Goal: Task Accomplishment & Management: Complete application form

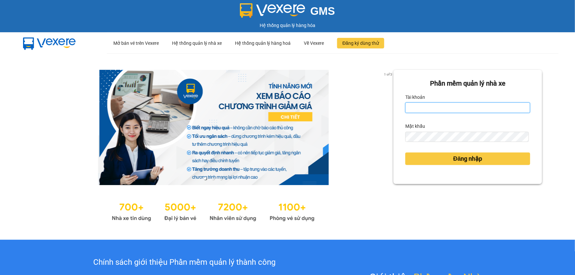
click at [437, 108] on input "Tài khoản" at bounding box center [467, 108] width 125 height 11
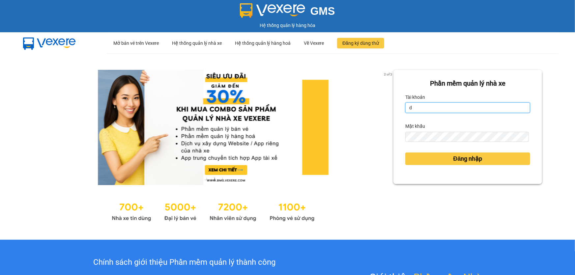
type input "dltduong.hhg"
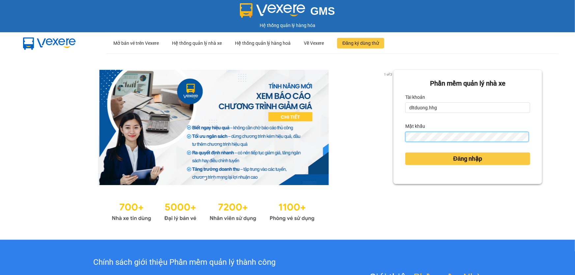
click at [405, 153] on button "Đăng nhập" at bounding box center [467, 159] width 125 height 13
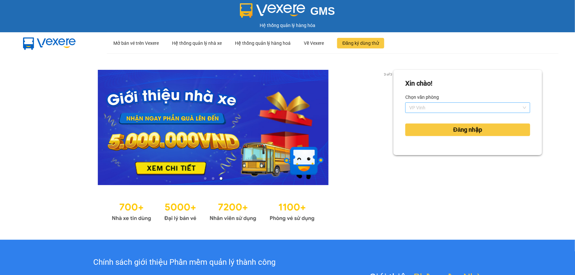
click at [453, 109] on span "VP Vinh" at bounding box center [467, 108] width 117 height 10
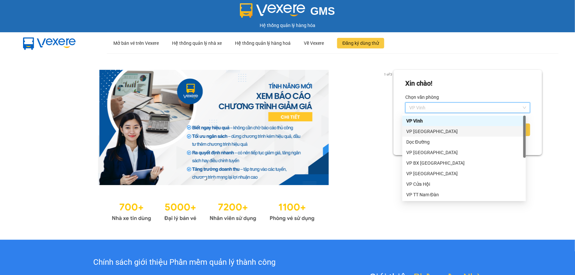
click at [438, 132] on div "VP [GEOGRAPHIC_DATA]" at bounding box center [464, 131] width 116 height 7
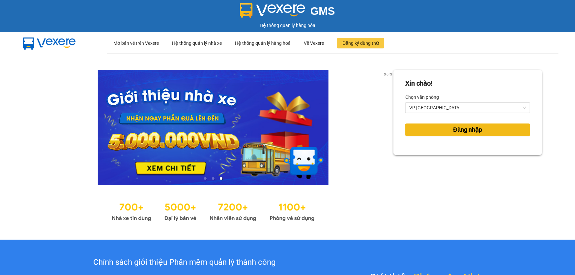
click at [458, 134] on span "Đăng nhập" at bounding box center [468, 129] width 29 height 9
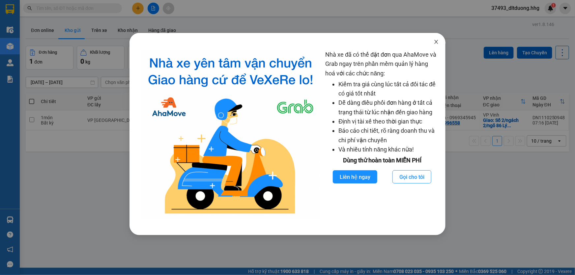
click at [438, 42] on icon "close" at bounding box center [436, 41] width 5 height 5
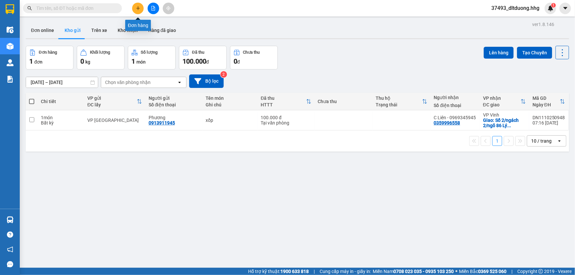
click at [139, 9] on icon "plus" at bounding box center [138, 8] width 5 height 5
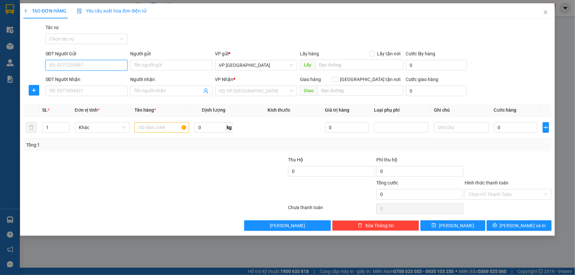
click at [86, 64] on input "SĐT Người Gửi" at bounding box center [86, 65] width 82 height 11
type input "0976448918"
click at [94, 93] on input "SĐT Người Nhận" at bounding box center [86, 91] width 82 height 11
type input "0982890996"
click at [239, 90] on input "search" at bounding box center [254, 91] width 70 height 10
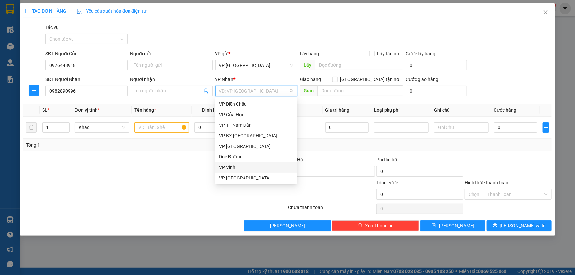
click at [230, 165] on div "VP Vinh" at bounding box center [256, 167] width 74 height 7
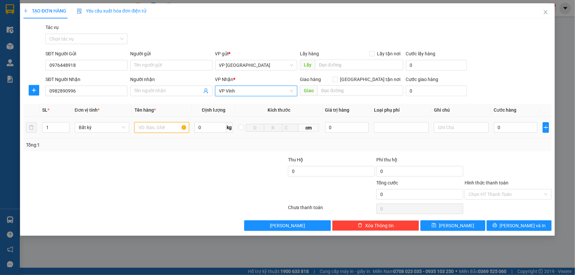
click at [179, 128] on input "text" at bounding box center [161, 127] width 55 height 11
click at [63, 129] on span "Decrease Value" at bounding box center [65, 130] width 7 height 6
type input "Acquy"
click at [56, 130] on input "1" at bounding box center [56, 128] width 27 height 10
type input "2"
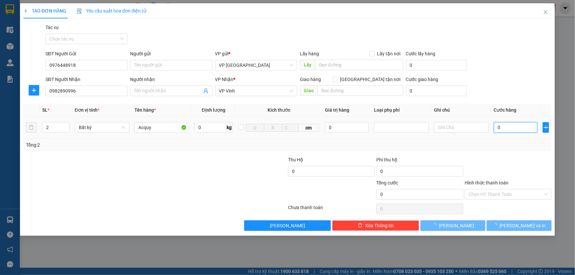
click at [519, 126] on input "0" at bounding box center [516, 127] width 44 height 11
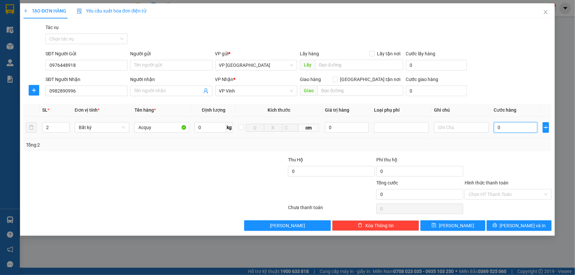
type input "1"
type input "14"
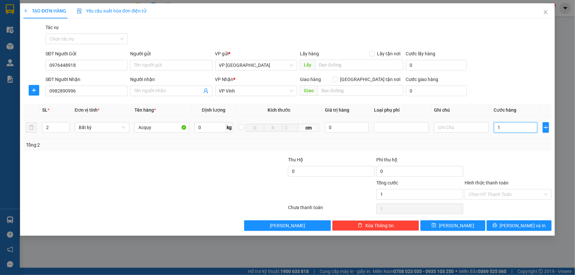
type input "14"
type input "140"
type input "1.400"
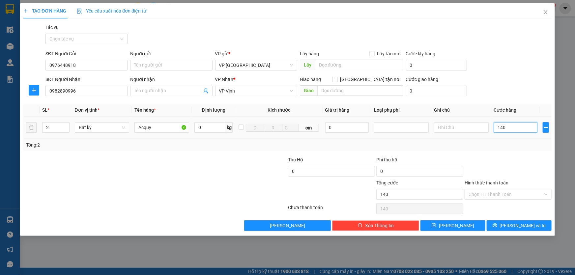
type input "1.400"
type input "14.000"
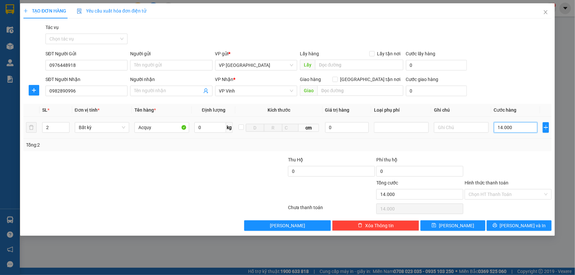
type input "140.000"
click at [497, 227] on icon "printer" at bounding box center [495, 225] width 5 height 5
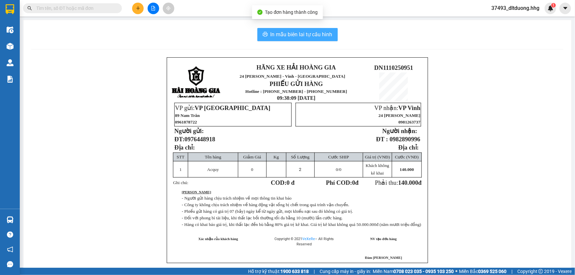
click at [315, 36] on span "In mẫu biên lai tự cấu hình" at bounding box center [302, 34] width 62 height 8
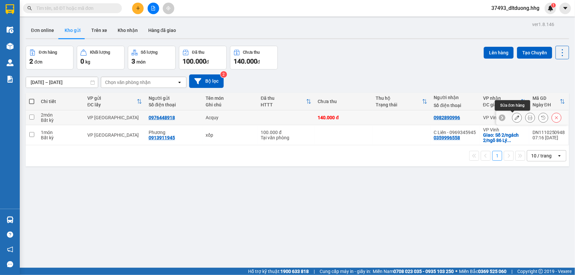
click at [515, 117] on icon at bounding box center [517, 117] width 5 height 5
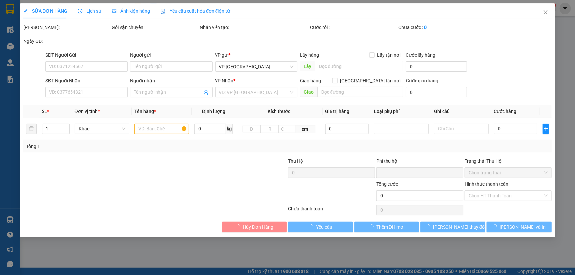
type input "0976448918"
type input "0982890996"
type input "0"
type input "140.000"
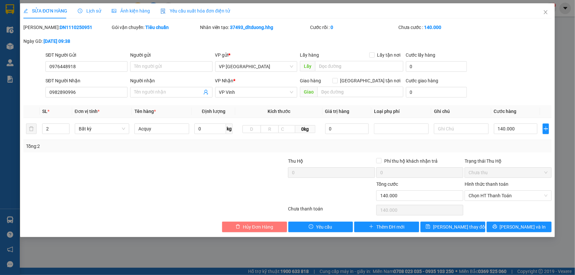
click at [246, 224] on span "Hủy Đơn Hàng" at bounding box center [258, 226] width 30 height 7
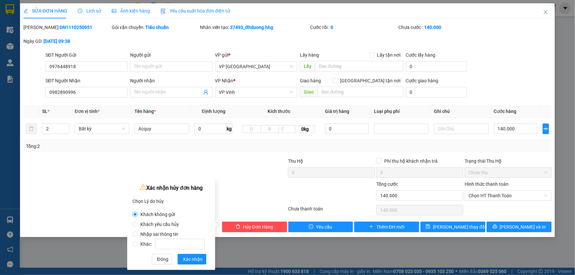
click at [152, 234] on span "Nhập sai thông tin" at bounding box center [159, 234] width 43 height 5
click at [138, 234] on input "Nhập sai thông tin" at bounding box center [135, 234] width 5 height 5
radio input "true"
radio input "false"
click at [195, 260] on span "Xác nhận" at bounding box center [193, 259] width 20 height 7
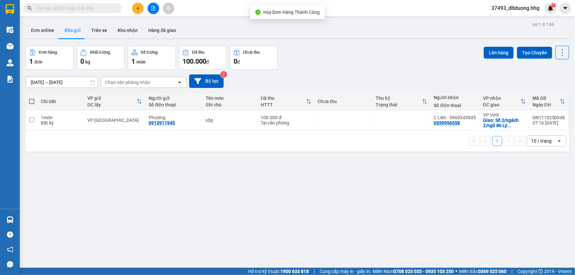
click at [519, 9] on span "37493_dltduong.hhg" at bounding box center [515, 8] width 59 height 8
click at [506, 19] on span "Đăng xuất" at bounding box center [518, 20] width 45 height 7
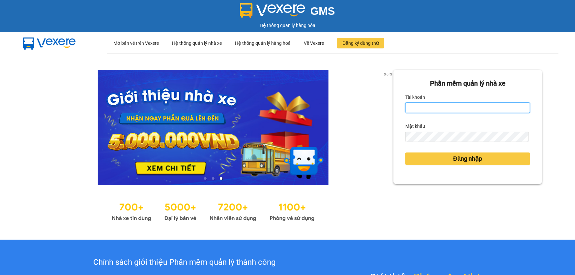
click at [500, 112] on input "Tài khoản" at bounding box center [467, 108] width 125 height 11
type input "dltduong.hhg"
click at [508, 216] on div "Phần mềm quản lý nhà xe Tài khoản dltduong.hhg Mật khẩu Đăng nhập" at bounding box center [468, 147] width 149 height 154
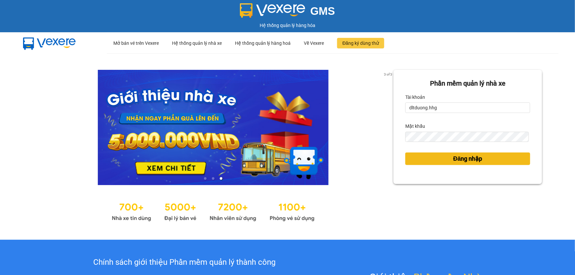
click at [454, 159] on span "Đăng nhập" at bounding box center [468, 158] width 29 height 9
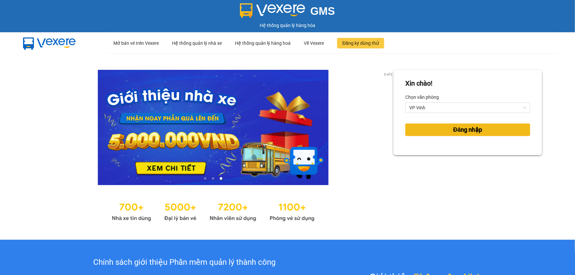
click at [465, 132] on span "Đăng nhập" at bounding box center [468, 129] width 29 height 9
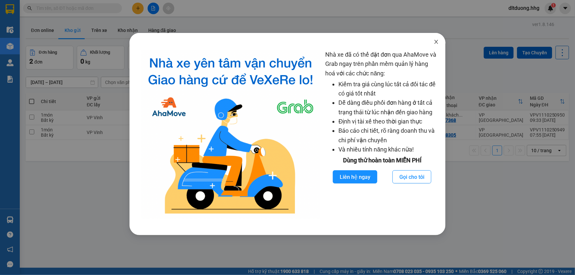
click at [436, 41] on icon "close" at bounding box center [436, 41] width 5 height 5
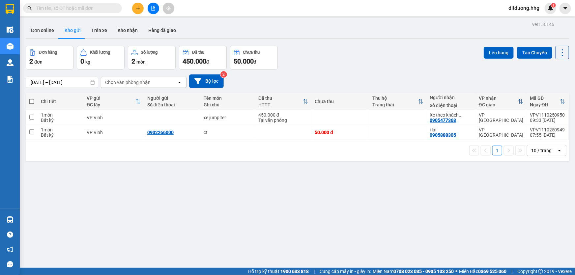
click at [112, 9] on input "text" at bounding box center [75, 8] width 78 height 7
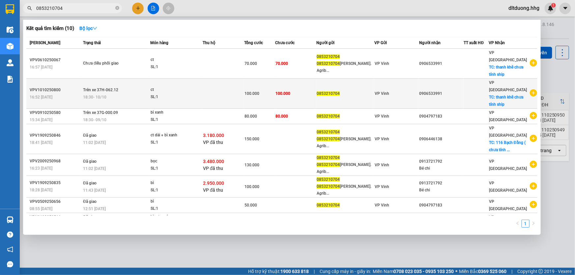
type input "0853210704"
click at [446, 90] on div "0906533991" at bounding box center [442, 93] width 44 height 7
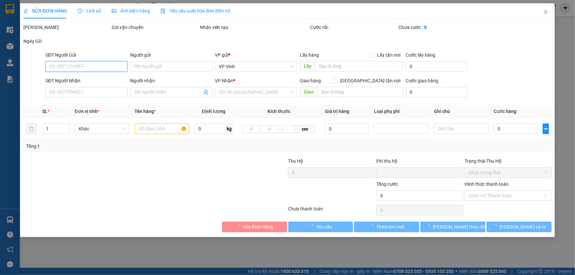
type input "0853210704"
type input "0906533991"
checkbox input "true"
type input "thanh khê chưa tính ship"
type input "0"
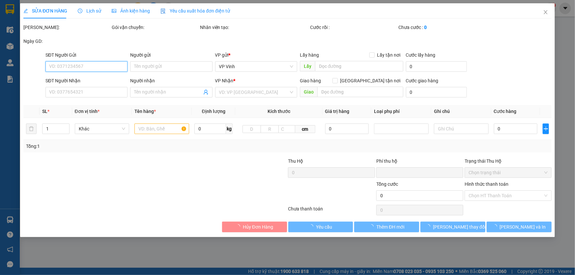
type input "100.000"
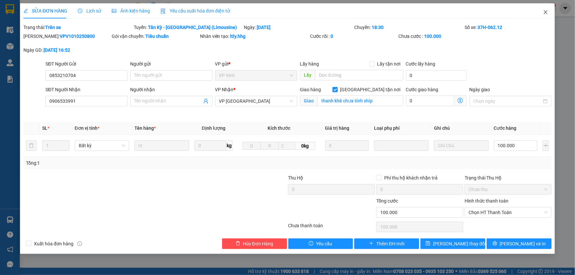
click at [547, 14] on icon "close" at bounding box center [546, 12] width 4 height 4
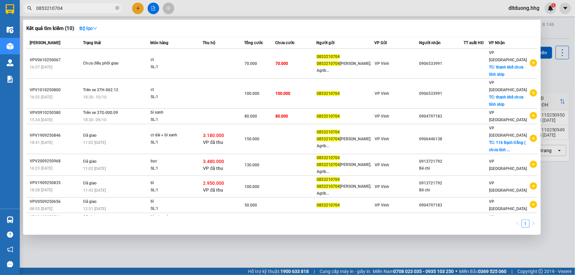
click at [68, 8] on input "0853210704" at bounding box center [75, 8] width 78 height 7
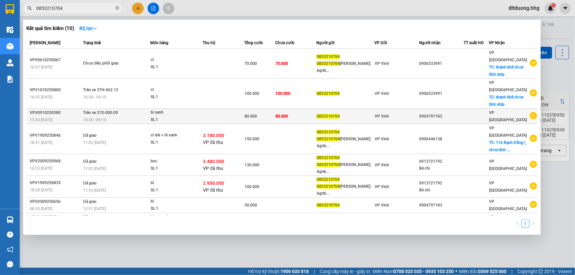
click at [444, 113] on div "0904797183" at bounding box center [442, 116] width 44 height 7
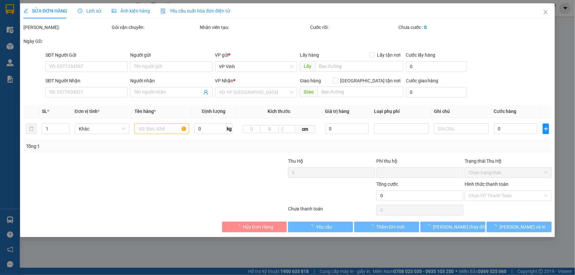
type input "0853210704"
type input "0904797183"
type input "0"
type input "80.000"
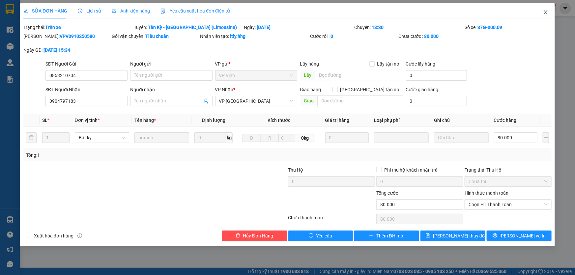
click at [544, 11] on icon "close" at bounding box center [546, 12] width 4 height 4
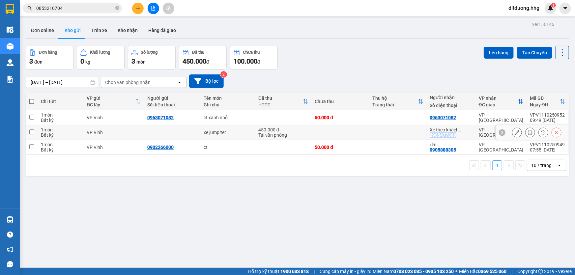
drag, startPoint x: 430, startPoint y: 134, endPoint x: 457, endPoint y: 135, distance: 27.7
click at [457, 135] on div "Xe theo khách ... 0905477368" at bounding box center [451, 132] width 42 height 11
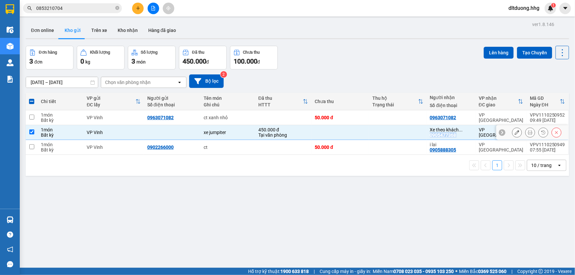
copy div "0905477368"
click at [30, 131] on input "checkbox" at bounding box center [31, 132] width 5 height 5
checkbox input "false"
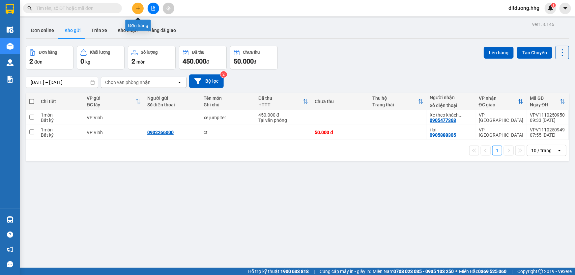
click at [139, 7] on icon "plus" at bounding box center [138, 8] width 5 height 5
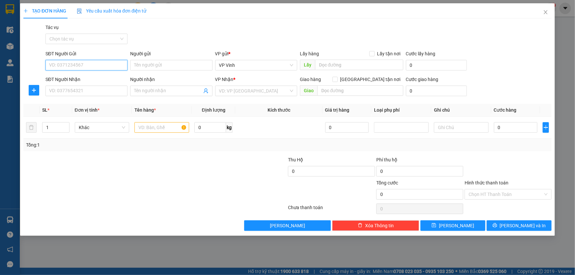
click at [76, 68] on input "SĐT Người Gửi" at bounding box center [86, 65] width 82 height 11
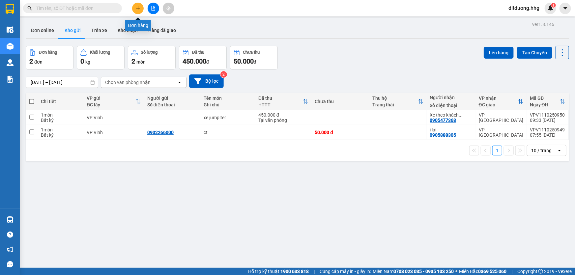
click at [137, 8] on icon "plus" at bounding box center [138, 8] width 4 height 0
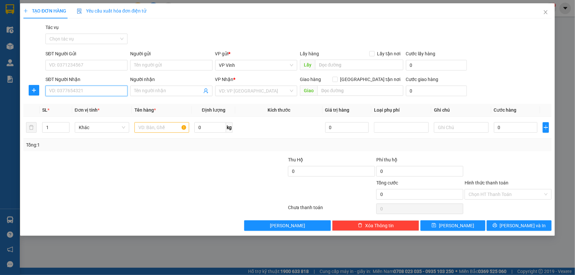
click at [89, 90] on input "SĐT Người Nhận" at bounding box center [86, 91] width 82 height 11
type input "0963071082"
click at [104, 65] on input "SĐT Người Gửi" at bounding box center [86, 65] width 82 height 11
type input "0903208779"
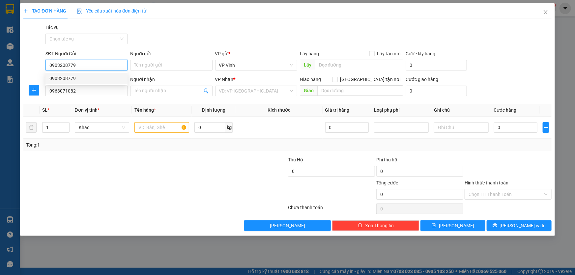
click at [105, 76] on div "0903208779" at bounding box center [86, 78] width 74 height 7
drag, startPoint x: 77, startPoint y: 66, endPoint x: 47, endPoint y: 65, distance: 29.7
click at [47, 65] on input "0903208779" at bounding box center [86, 65] width 82 height 11
click at [87, 90] on div "0963071082" at bounding box center [86, 88] width 74 height 7
drag, startPoint x: 91, startPoint y: 67, endPoint x: 33, endPoint y: 59, distance: 58.6
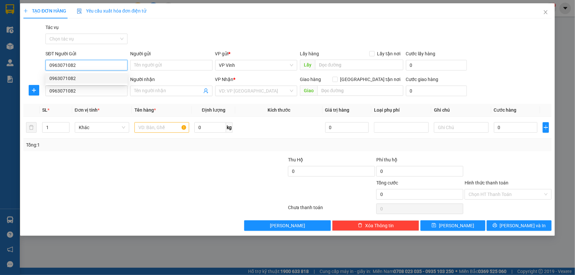
click at [33, 59] on div "SĐT Người Gửi 0963071082 Người gửi Tên người gửi VP gửi * VP Vinh Lấy hàng Lấy …" at bounding box center [288, 61] width 530 height 23
type input "0963071082"
click at [72, 78] on div "0963071082" at bounding box center [86, 78] width 74 height 7
click at [233, 91] on input "search" at bounding box center [254, 91] width 70 height 10
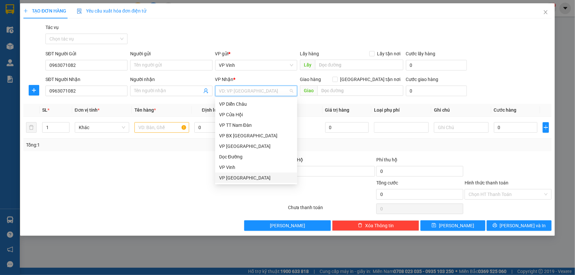
drag, startPoint x: 241, startPoint y: 177, endPoint x: 232, endPoint y: 176, distance: 9.3
click at [241, 177] on div "VP [GEOGRAPHIC_DATA]" at bounding box center [256, 177] width 74 height 7
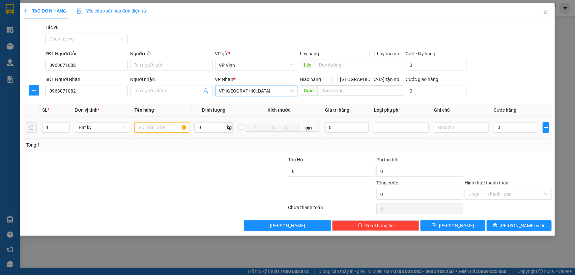
click at [164, 130] on input "text" at bounding box center [161, 127] width 55 height 11
type input "ct xanh nhỏ"
click at [529, 128] on input "0" at bounding box center [516, 127] width 44 height 11
type input "5"
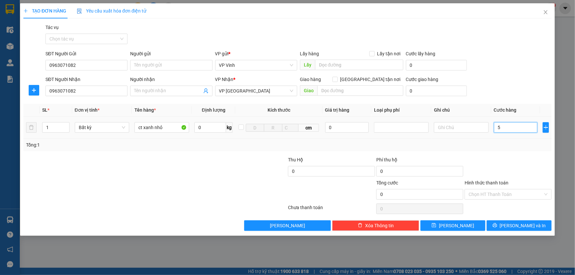
type input "5"
type input "50"
type input "500"
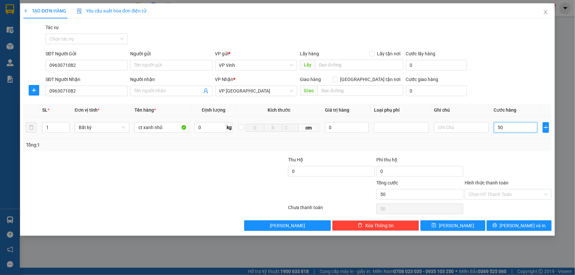
type input "500"
type input "5.000"
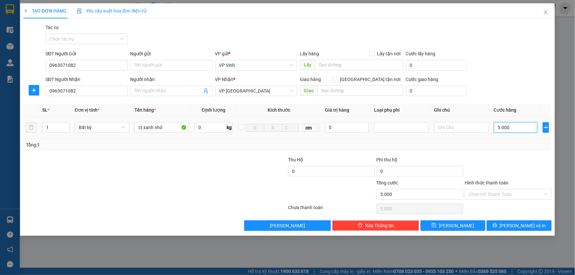
type input "50.000"
click at [521, 223] on span "[PERSON_NAME] và In" at bounding box center [523, 225] width 46 height 7
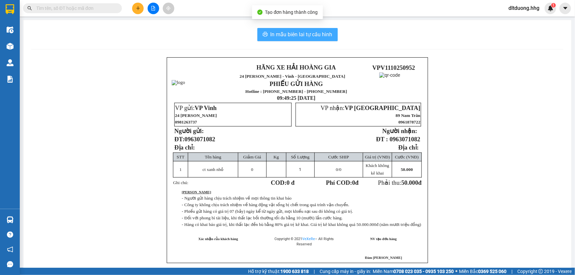
click at [276, 36] on span "In mẫu biên lai tự cấu hình" at bounding box center [302, 34] width 62 height 8
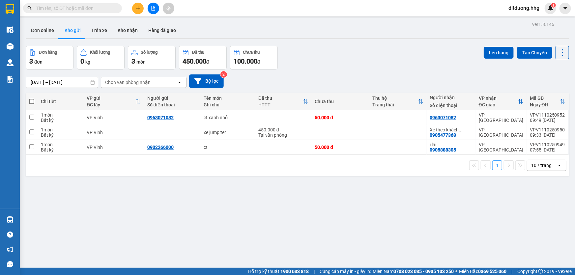
click at [90, 10] on input "text" at bounding box center [75, 8] width 78 height 7
click at [152, 10] on icon "file-add" at bounding box center [153, 8] width 5 height 5
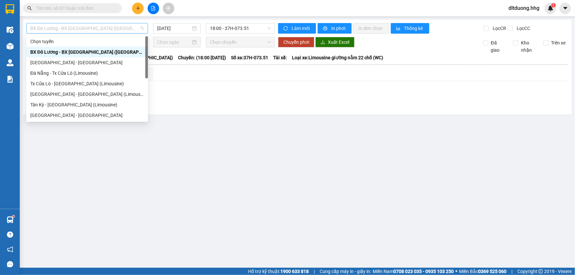
click at [121, 30] on span "BX Đô Lương - BX Quảng Ngãi (Limousine)" at bounding box center [87, 28] width 114 height 10
drag, startPoint x: 63, startPoint y: 52, endPoint x: 58, endPoint y: 68, distance: 16.7
click at [59, 66] on div "Chọn tuyến BX Đô Lương - BX Quảng Ngãi (Limousine) Quảng Ngãi - Con Cuông Đà Nẵ…" at bounding box center [87, 88] width 122 height 105
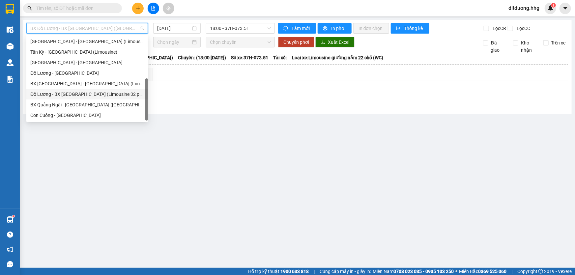
click at [67, 94] on div "Đô Lương - BX Đà Nẵng (Limousine 32 phòng)" at bounding box center [87, 94] width 114 height 7
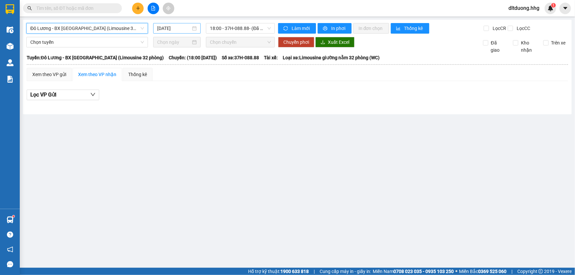
click at [187, 28] on input "11/10/2025" at bounding box center [174, 28] width 34 height 7
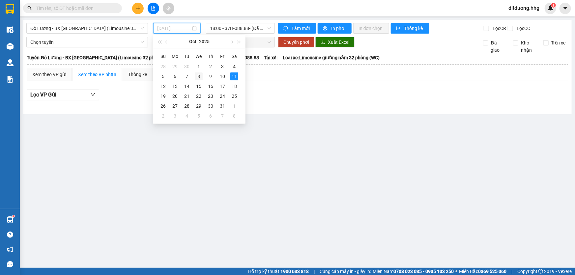
click at [199, 78] on div "8" at bounding box center [199, 77] width 8 height 8
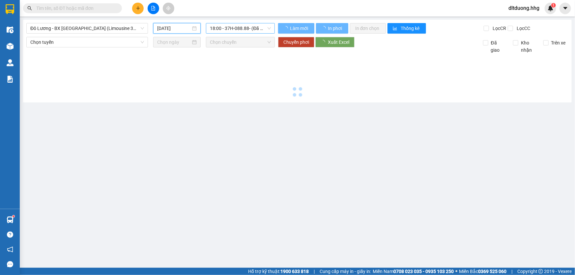
type input "08/10/2025"
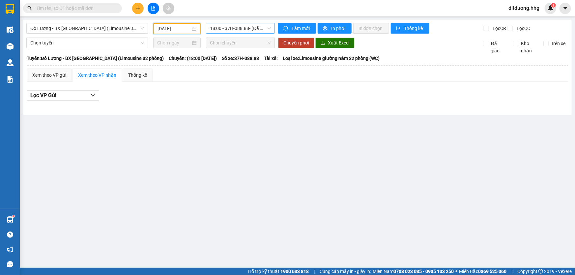
click at [237, 30] on span "18:00 - 37H-088.88 - (Đã hủy)" at bounding box center [240, 28] width 61 height 10
click at [224, 61] on div "18:01 (TC) - 37H-089.98" at bounding box center [240, 62] width 61 height 7
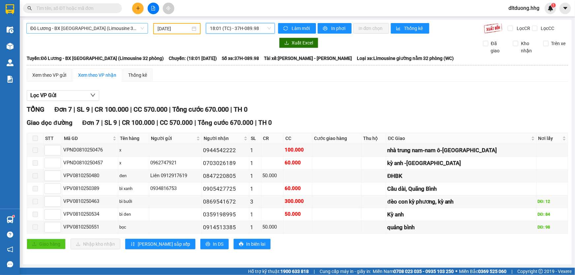
click at [118, 30] on span "Đô Lương - BX Đà Nẵng (Limousine 32 phòng)" at bounding box center [87, 28] width 114 height 10
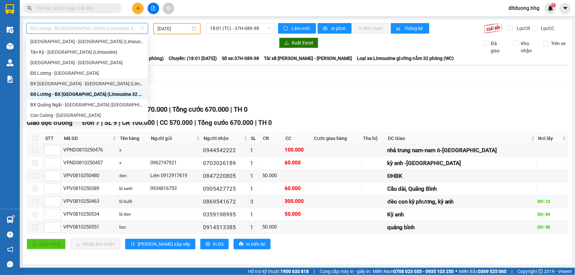
click at [66, 85] on div "BX Đà Nẵng - Đô Lương (Limosine 32 phòng)" at bounding box center [87, 83] width 114 height 7
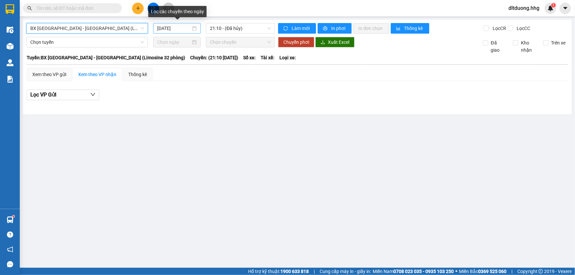
click at [185, 28] on input "11/10/2025" at bounding box center [174, 28] width 34 height 7
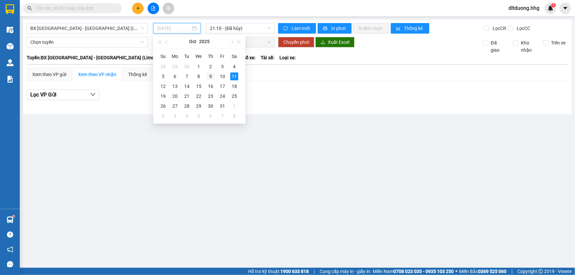
click at [208, 75] on div "9" at bounding box center [211, 77] width 8 height 8
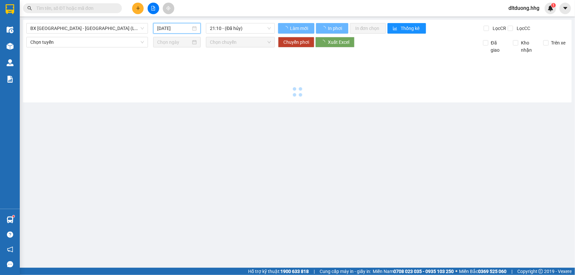
type input "09/10/2025"
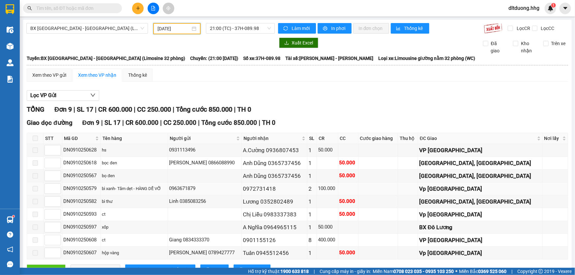
scroll to position [24, 0]
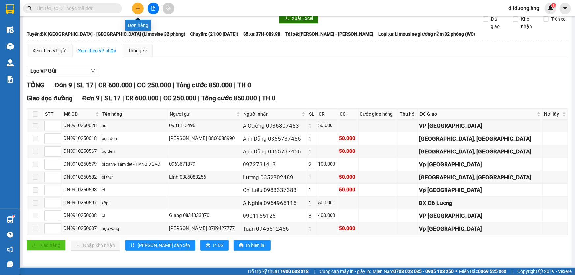
click at [137, 7] on icon "plus" at bounding box center [138, 8] width 5 height 5
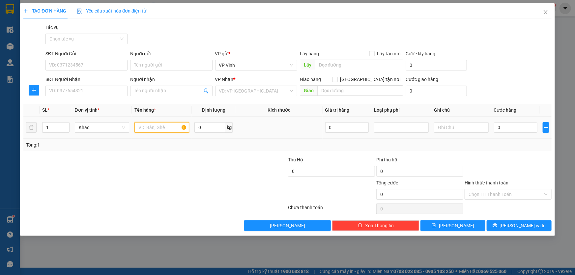
click at [162, 127] on input "text" at bounding box center [161, 127] width 55 height 11
type input "ct"
click at [116, 66] on input "SĐT Người Gửi" at bounding box center [86, 65] width 82 height 11
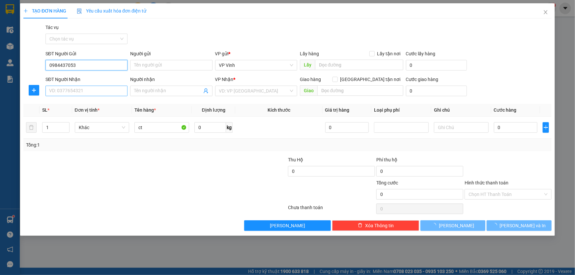
type input "0984437053"
click at [92, 91] on input "SĐT Người Nhận" at bounding box center [86, 91] width 82 height 11
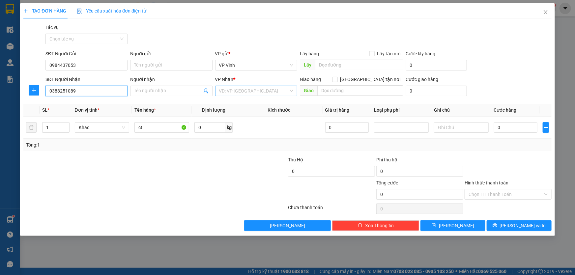
type input "0388251089"
click at [258, 93] on input "search" at bounding box center [254, 91] width 70 height 10
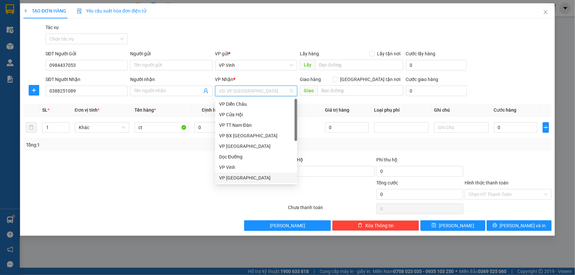
click at [242, 179] on div "VP [GEOGRAPHIC_DATA]" at bounding box center [256, 177] width 74 height 7
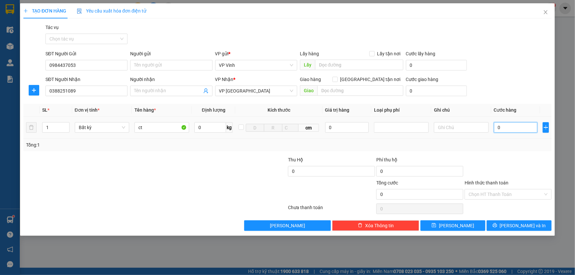
click at [504, 129] on input "0" at bounding box center [516, 127] width 44 height 11
type input "6"
type input "60"
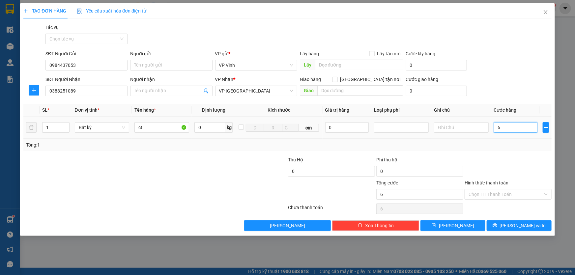
type input "60"
type input "600"
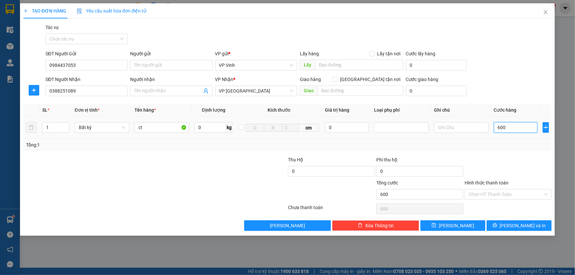
type input "6.000"
type input "60.000"
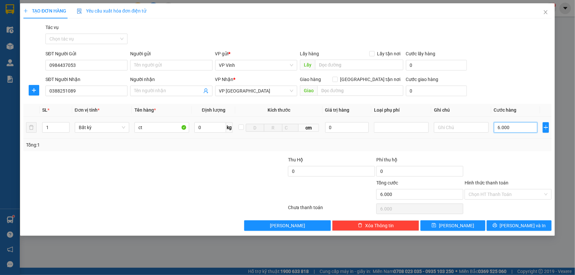
type input "60.000"
click at [353, 132] on input "0" at bounding box center [347, 127] width 44 height 11
type input "10.000.000"
click at [531, 157] on div at bounding box center [508, 167] width 88 height 23
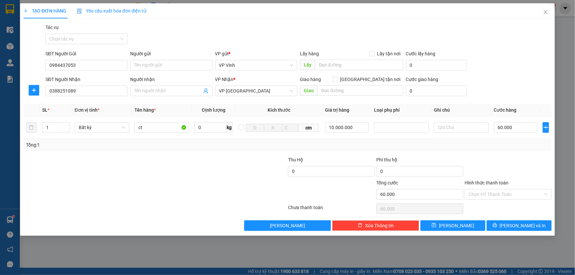
type input "0"
click at [422, 127] on div at bounding box center [401, 128] width 51 height 8
type input "50000"
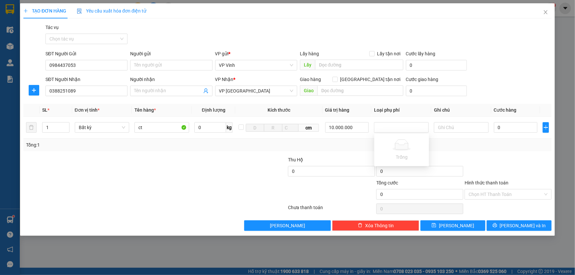
click at [502, 160] on div at bounding box center [508, 167] width 88 height 23
click at [399, 129] on div at bounding box center [401, 128] width 51 height 8
type input "50000"
click at [522, 130] on input "0" at bounding box center [516, 127] width 44 height 11
type input "1"
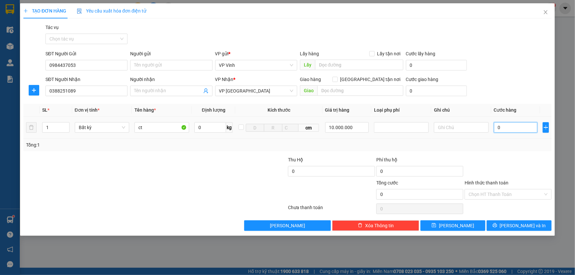
type input "1"
type input "11"
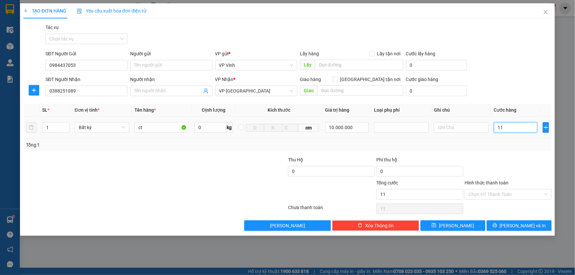
type input "110"
type input "1.100"
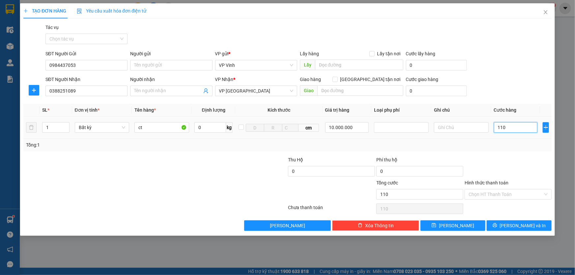
type input "1.100"
type input "11.000"
type input "1.100"
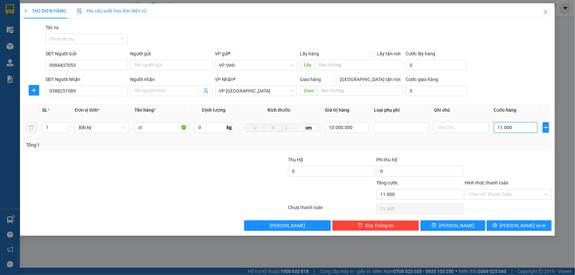
type input "1.100"
type input "110"
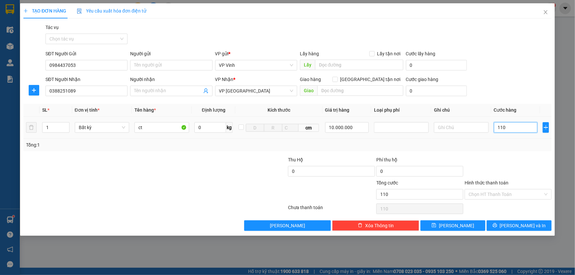
type input "11"
type input "1"
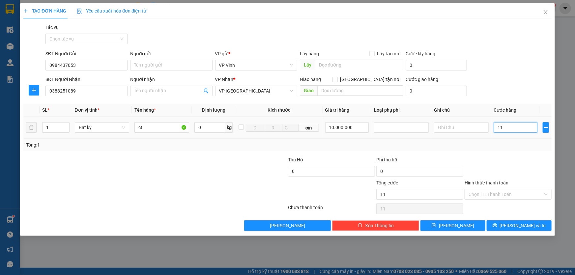
type input "1"
type input "10"
type input "100"
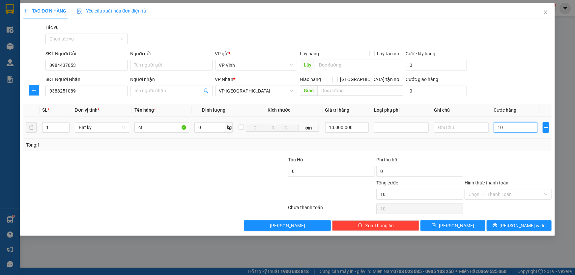
type input "100"
type input "1.000"
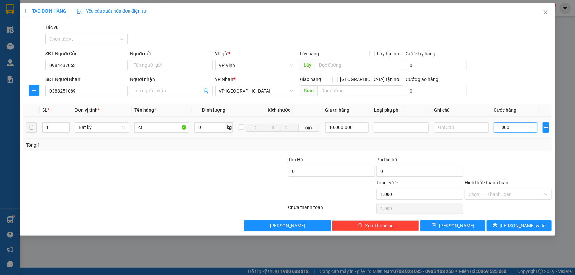
type input "10.000"
type input "100.000"
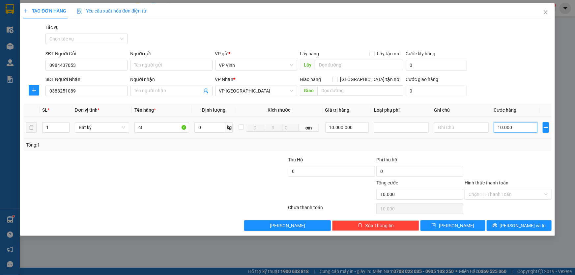
type input "100.000"
click at [522, 224] on span "[PERSON_NAME] và In" at bounding box center [523, 225] width 46 height 7
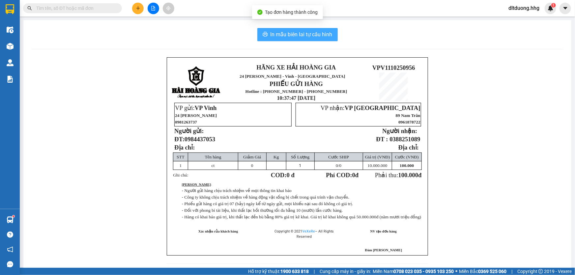
click at [328, 34] on span "In mẫu biên lai tự cấu hình" at bounding box center [302, 34] width 62 height 8
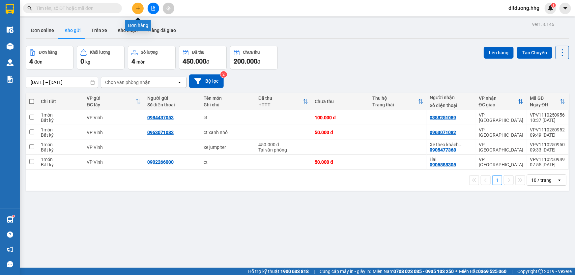
click at [136, 9] on icon "plus" at bounding box center [138, 8] width 5 height 5
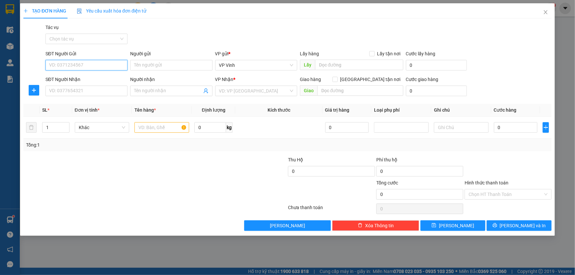
click at [69, 63] on input "SĐT Người Gửi" at bounding box center [86, 65] width 82 height 11
type input "0973798678"
click at [78, 92] on input "SĐT Người Nhận" at bounding box center [86, 91] width 82 height 11
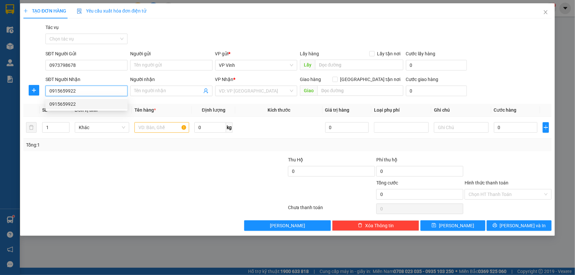
click at [81, 107] on div "0915659922" at bounding box center [86, 104] width 74 height 7
type input "0915659922"
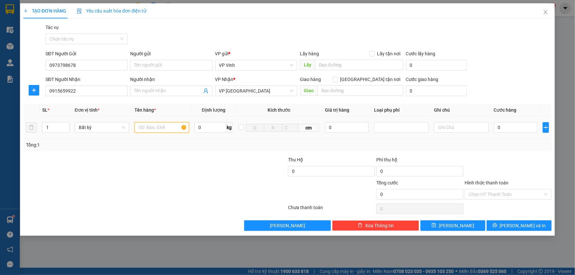
click at [158, 129] on input "text" at bounding box center [161, 127] width 55 height 11
type input "ct"
click at [505, 129] on input "0" at bounding box center [516, 127] width 44 height 11
type input "5"
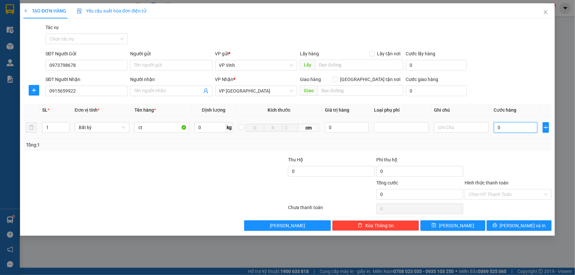
type input "5"
type input "50"
type input "500"
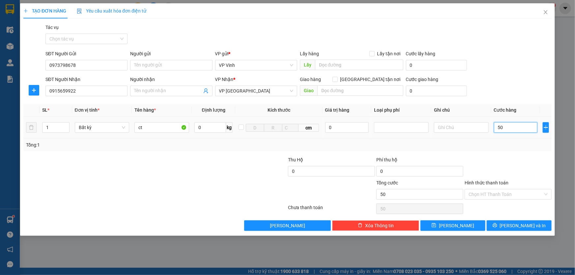
type input "500"
type input "5.000"
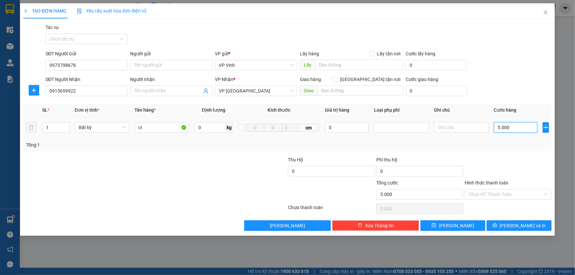
type input "50.000"
click at [514, 225] on span "[PERSON_NAME] và In" at bounding box center [523, 225] width 46 height 7
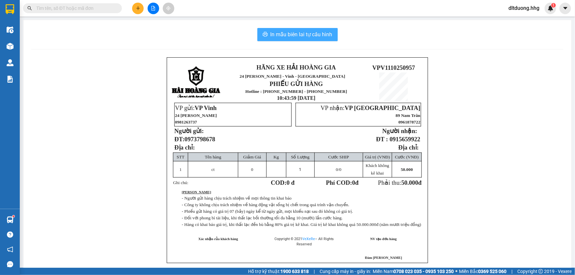
click at [293, 37] on span "In mẫu biên lai tự cấu hình" at bounding box center [302, 34] width 62 height 8
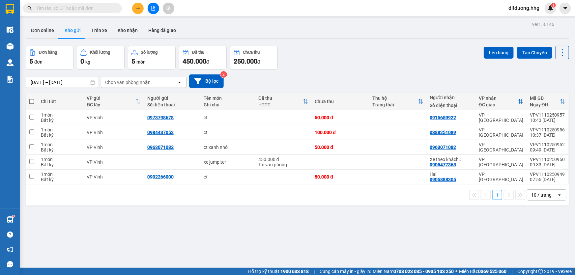
click at [85, 10] on input "text" at bounding box center [75, 8] width 78 height 7
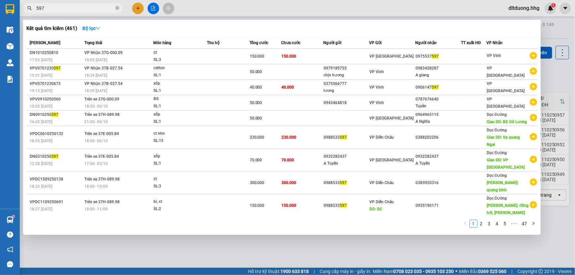
type input "597"
click at [100, 6] on input "597" at bounding box center [75, 8] width 78 height 7
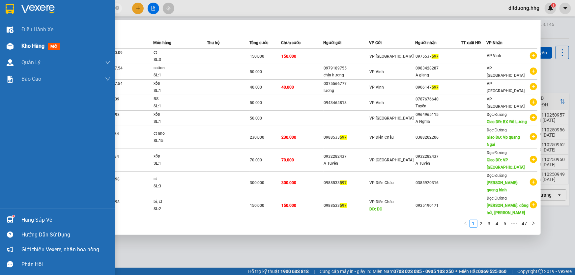
click at [26, 43] on span "Kho hàng" at bounding box center [32, 46] width 23 height 6
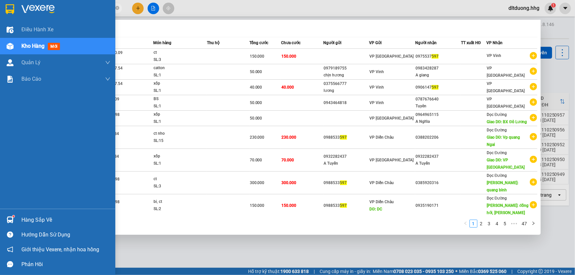
click at [41, 49] on span "Kho hàng" at bounding box center [32, 46] width 23 height 6
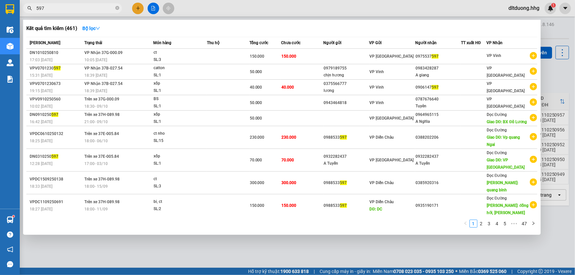
click at [184, 16] on div at bounding box center [287, 137] width 575 height 275
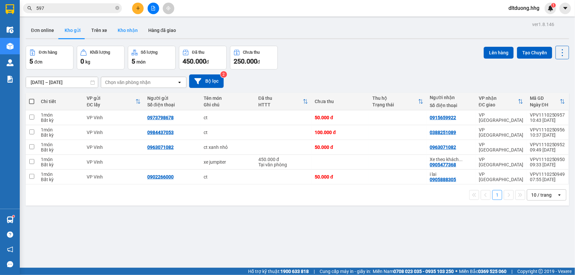
click at [131, 30] on button "Kho nhận" at bounding box center [127, 30] width 31 height 16
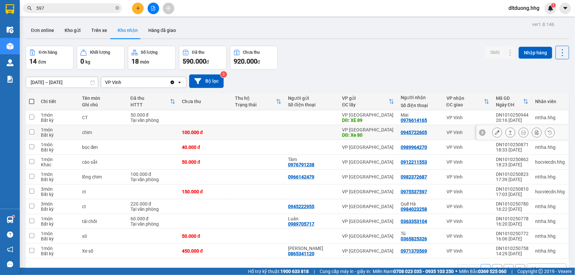
scroll to position [30, 0]
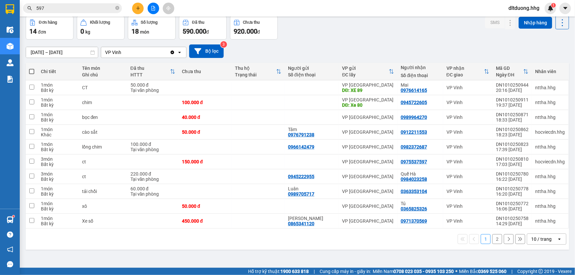
click at [548, 236] on div "10 / trang" at bounding box center [542, 239] width 30 height 11
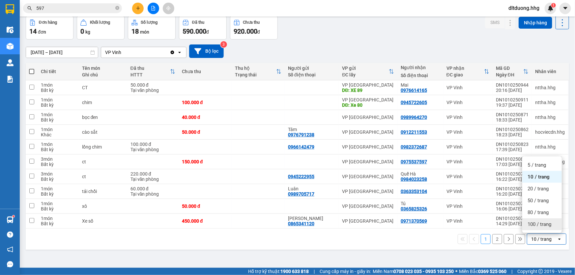
click at [548, 224] on span "100 / trang" at bounding box center [540, 224] width 24 height 7
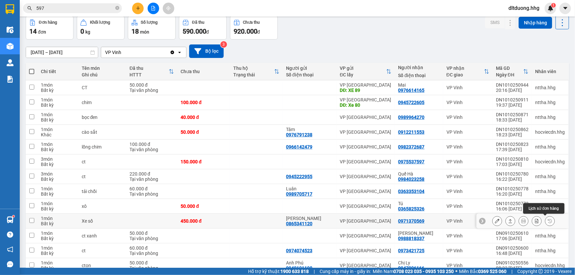
scroll to position [76, 0]
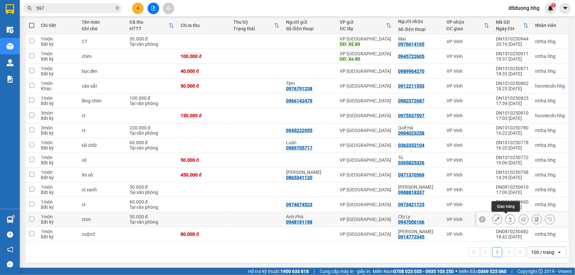
click at [508, 221] on icon at bounding box center [510, 219] width 5 height 5
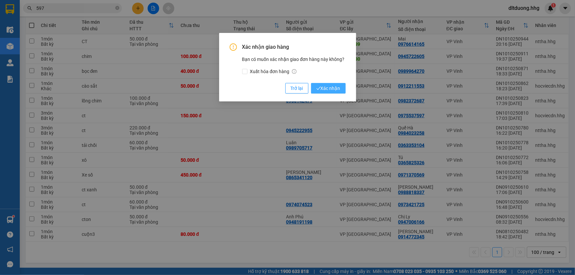
click at [317, 91] on span "Xác nhận" at bounding box center [328, 88] width 24 height 7
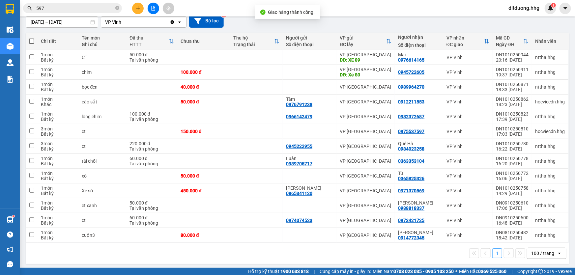
scroll to position [61, 0]
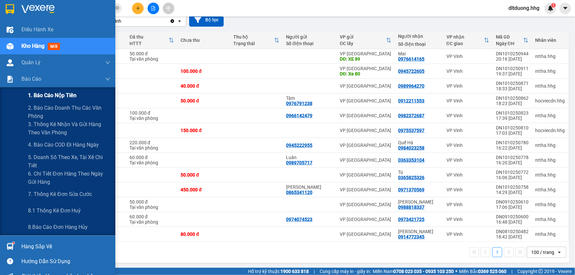
click at [47, 98] on span "1. Báo cáo nộp tiền" at bounding box center [52, 95] width 48 height 8
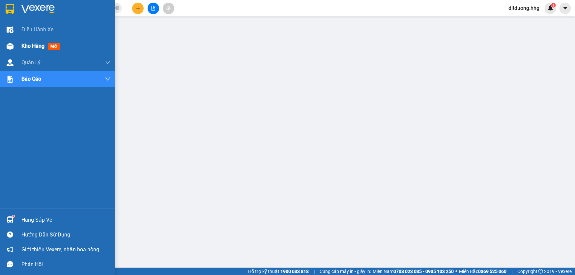
click at [39, 48] on span "Kho hàng" at bounding box center [32, 46] width 23 height 6
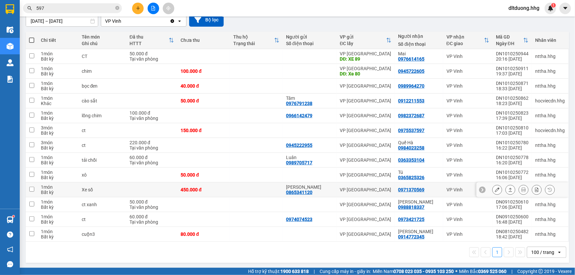
scroll to position [31, 0]
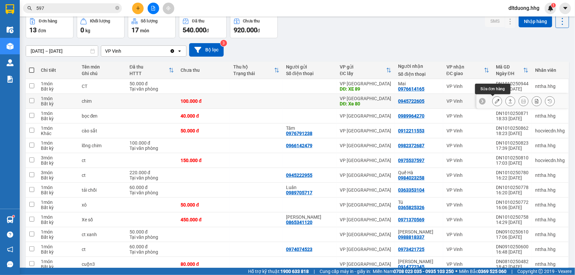
click at [495, 101] on icon at bounding box center [497, 101] width 5 height 5
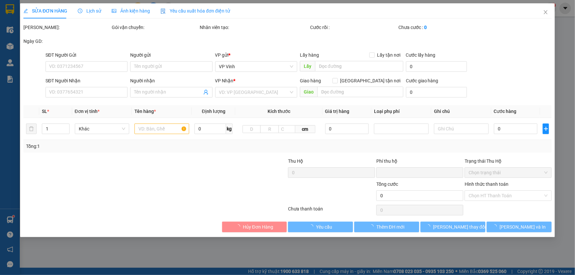
type input "Xe 80"
type input "0945722605"
type input "0"
type input "100.000"
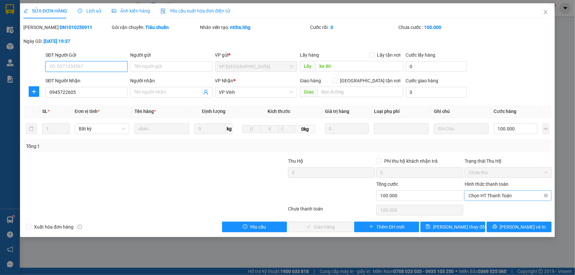
click at [492, 197] on span "Chọn HT Thanh Toán" at bounding box center [508, 196] width 79 height 10
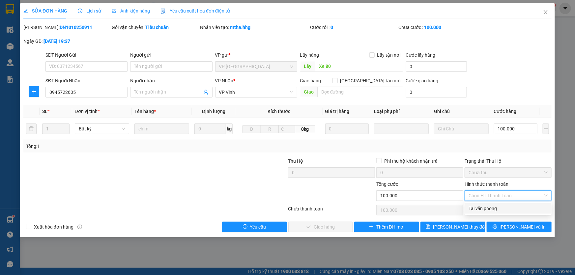
click at [490, 207] on div "Tại văn phòng" at bounding box center [508, 208] width 79 height 7
type input "0"
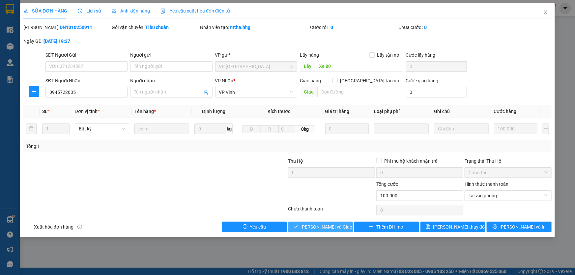
click at [331, 229] on span "Lưu và Giao hàng" at bounding box center [332, 226] width 63 height 7
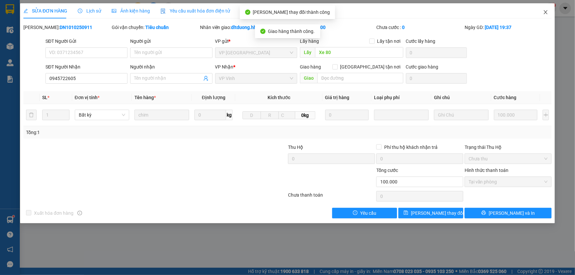
click at [546, 14] on icon "close" at bounding box center [545, 12] width 5 height 5
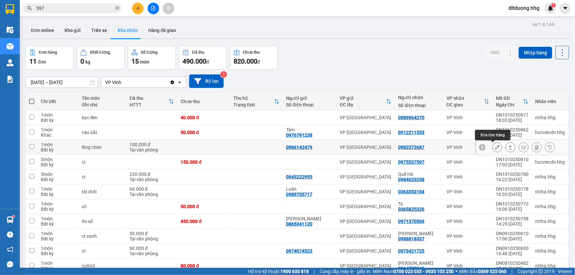
click at [495, 147] on icon at bounding box center [497, 147] width 5 height 5
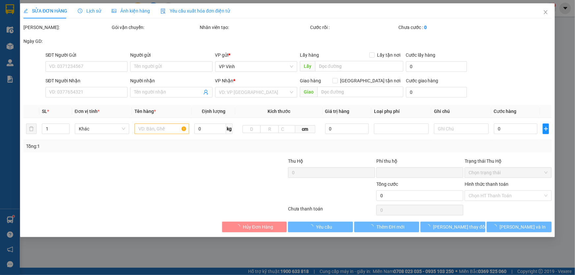
type input "0966142479"
type input "0982372687"
type input "0"
type input "100.000"
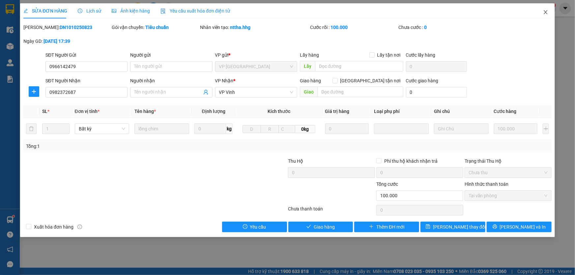
click at [544, 12] on icon "close" at bounding box center [545, 12] width 5 height 5
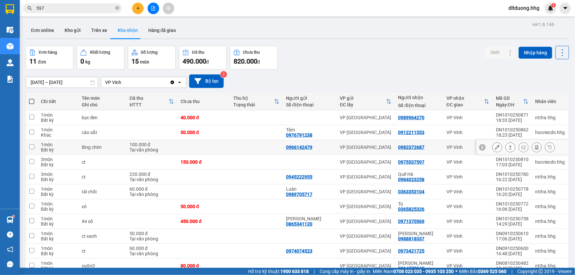
click at [509, 146] on icon at bounding box center [511, 147] width 4 height 4
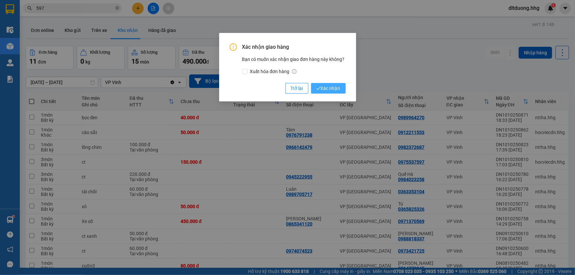
click at [339, 86] on span "Xác nhận" at bounding box center [328, 88] width 24 height 7
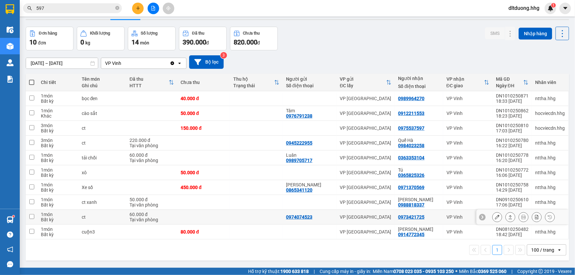
scroll to position [30, 0]
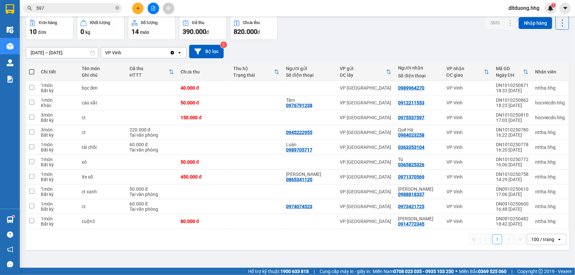
click at [66, 51] on input "[DATE] – [DATE]" at bounding box center [62, 52] width 72 height 11
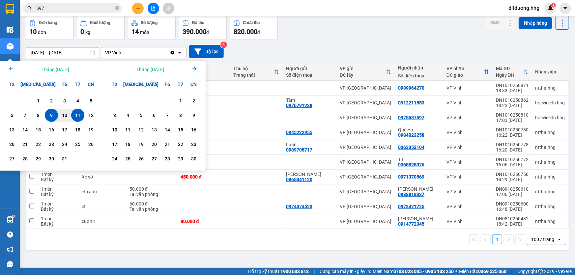
click at [11, 69] on icon "Arrow Left" at bounding box center [11, 69] width 8 height 8
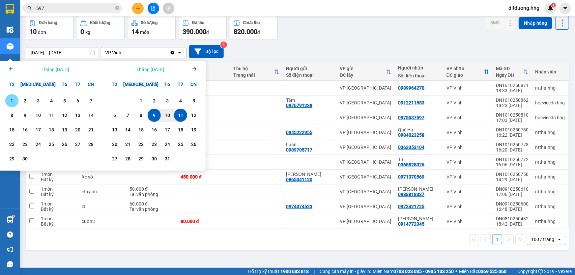
click at [11, 69] on icon "Arrow Left" at bounding box center [11, 69] width 8 height 8
click at [10, 67] on icon "Previous month." at bounding box center [11, 68] width 4 height 3
click at [23, 101] on div "1" at bounding box center [24, 101] width 9 height 8
click at [192, 69] on icon "Arrow Right" at bounding box center [195, 69] width 8 height 8
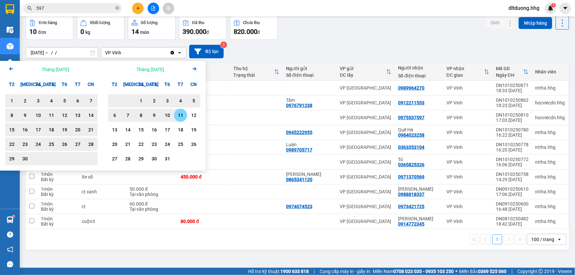
click at [179, 115] on div "11" at bounding box center [180, 115] width 9 height 8
type input "01/07/2025 – 11/10/2025"
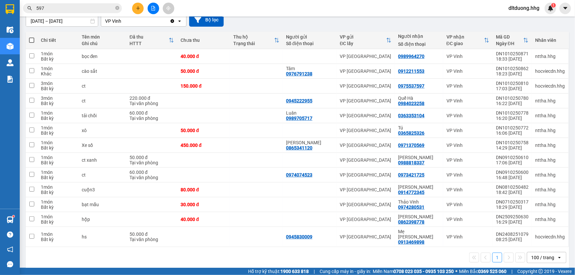
scroll to position [61, 0]
click at [495, 87] on icon at bounding box center [497, 86] width 5 height 5
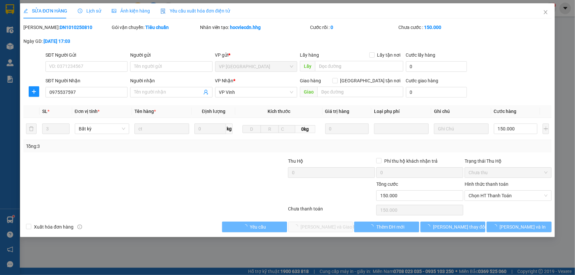
type input "0975537597"
type input "0"
type input "150.000"
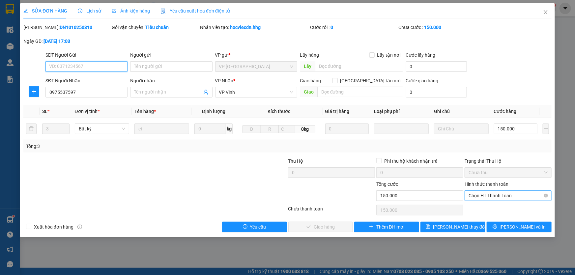
click at [493, 195] on span "Chọn HT Thanh Toán" at bounding box center [508, 196] width 79 height 10
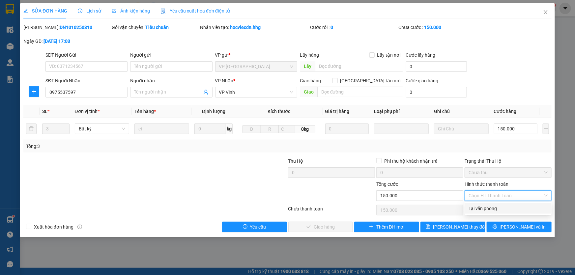
click at [485, 210] on div "Tại văn phòng" at bounding box center [508, 208] width 79 height 7
type input "0"
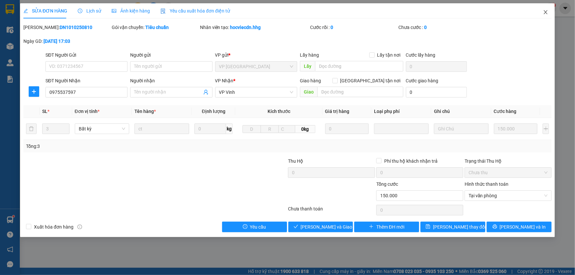
click at [544, 13] on icon "close" at bounding box center [545, 12] width 5 height 5
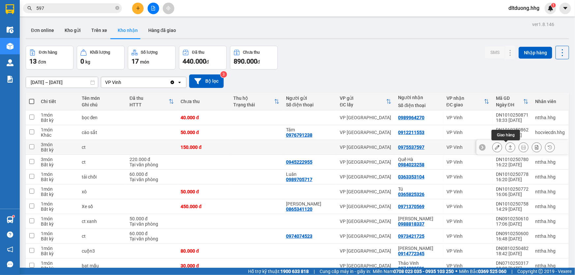
click at [495, 148] on icon at bounding box center [497, 147] width 5 height 5
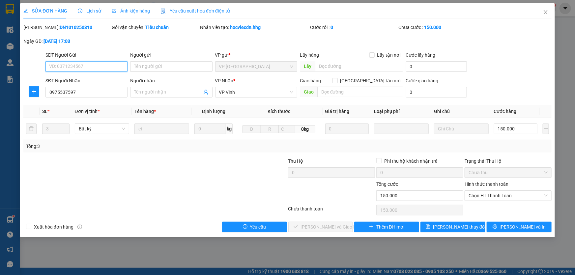
type input "0975537597"
type input "0"
type input "150.000"
click at [494, 198] on span "Chọn HT Thanh Toán" at bounding box center [508, 196] width 79 height 10
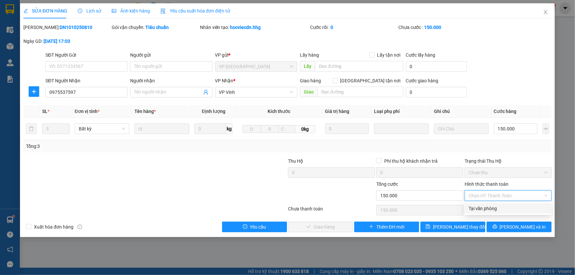
click at [494, 208] on div "Tại văn phòng" at bounding box center [508, 208] width 79 height 7
type input "0"
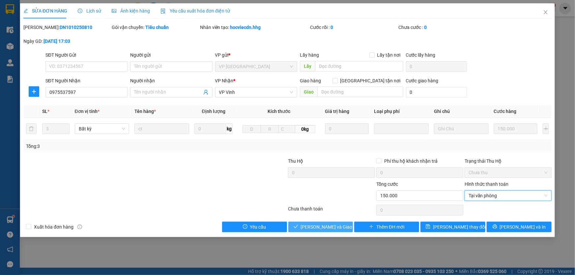
click at [318, 224] on span "Lưu và Giao hàng" at bounding box center [332, 226] width 63 height 7
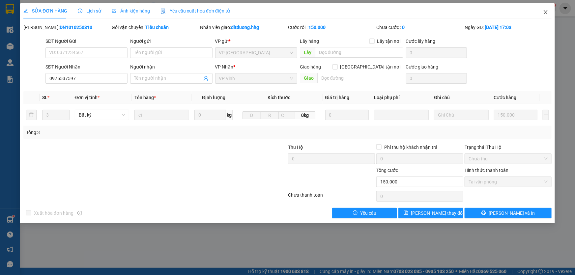
click at [547, 11] on icon "close" at bounding box center [545, 12] width 5 height 5
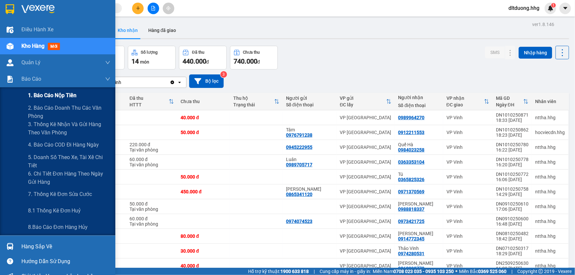
click at [43, 96] on span "1. Báo cáo nộp tiền" at bounding box center [52, 95] width 48 height 8
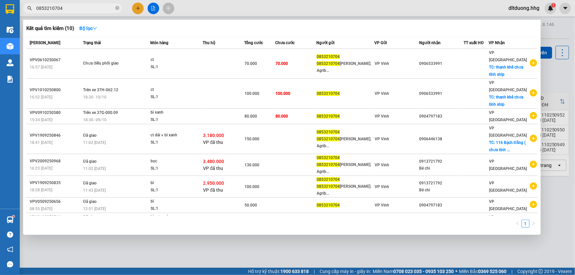
click at [72, 9] on input "0853210704" at bounding box center [75, 8] width 78 height 7
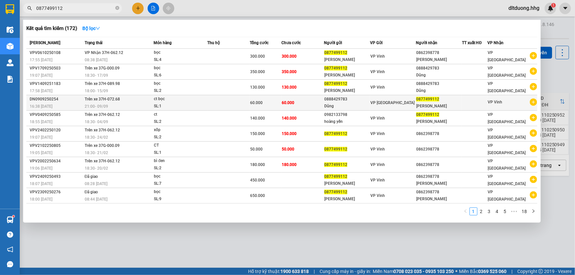
type input "0877499112"
click at [231, 105] on td at bounding box center [228, 102] width 43 height 15
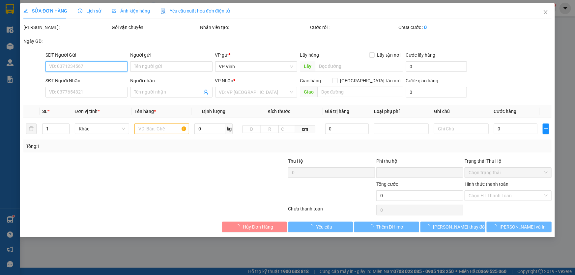
type input "0888429783"
type input "Dũng"
type input "0877499112"
type input "quỳnh trang"
type input "0"
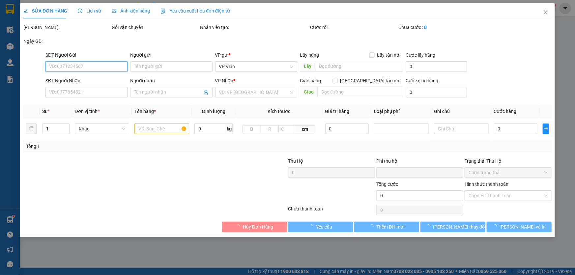
type input "60.000"
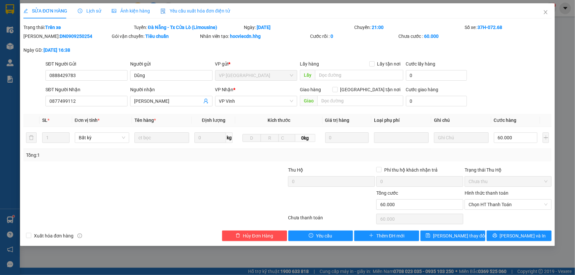
click at [96, 11] on span "Lịch sử" at bounding box center [89, 10] width 23 height 5
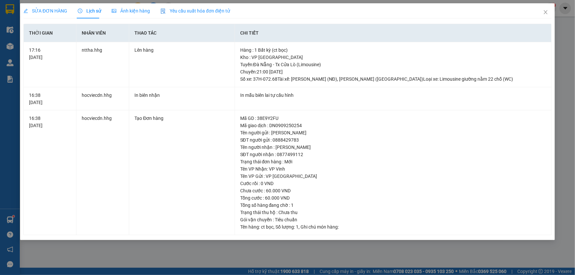
click at [58, 11] on span "SỬA ĐƠN HÀNG" at bounding box center [45, 10] width 44 height 5
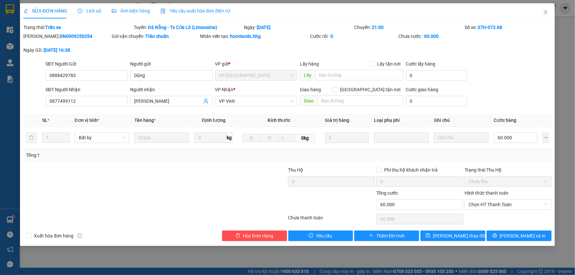
click at [89, 10] on span "Lịch sử" at bounding box center [89, 10] width 23 height 5
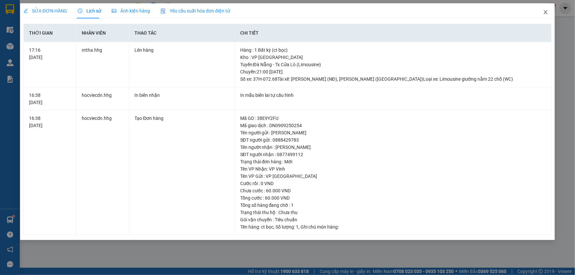
click at [544, 11] on icon "close" at bounding box center [545, 12] width 5 height 5
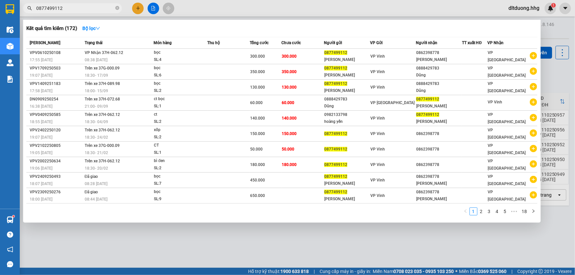
click at [77, 7] on input "0877499112" at bounding box center [75, 8] width 78 height 7
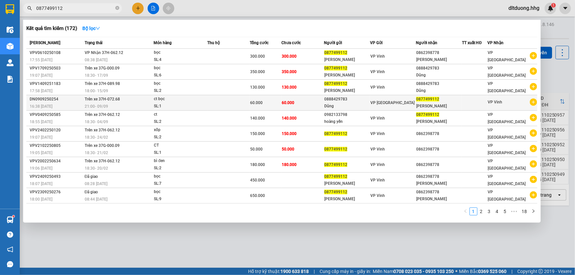
click at [448, 103] on div "quỳnh trang" at bounding box center [438, 106] width 45 height 7
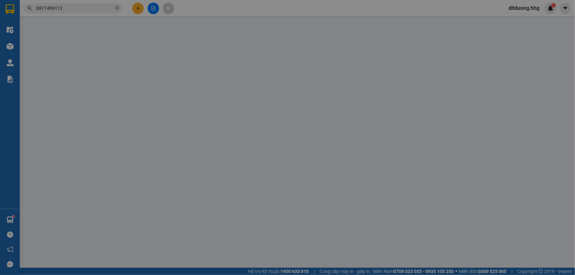
type input "0888429783"
type input "Dũng"
type input "0877499112"
type input "quỳnh trang"
type input "0"
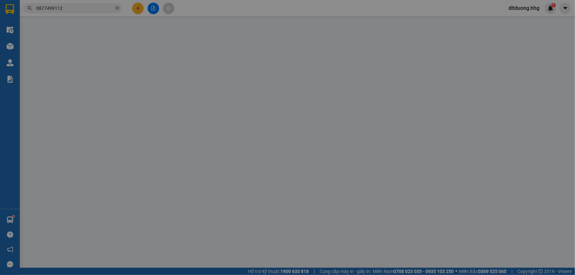
type input "60.000"
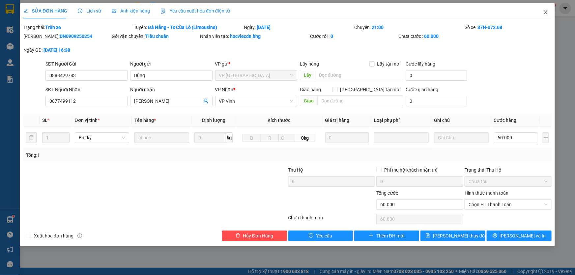
click at [545, 11] on icon "close" at bounding box center [545, 12] width 5 height 5
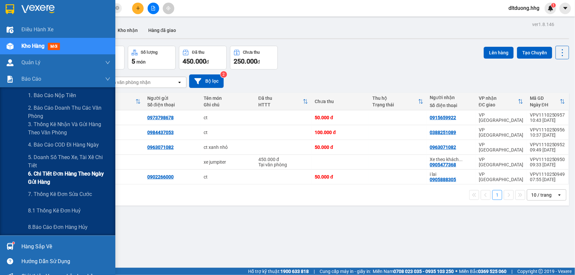
click at [51, 178] on span "6. Chi tiết đơn hàng theo ngày gửi hàng" at bounding box center [69, 178] width 82 height 16
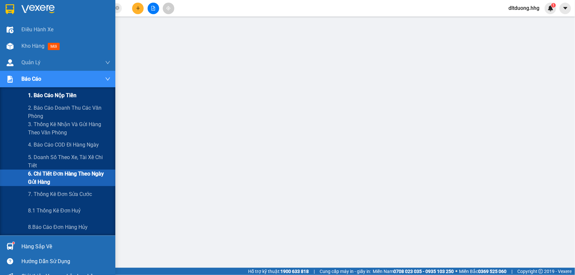
click at [44, 96] on span "1. Báo cáo nộp tiền" at bounding box center [52, 95] width 48 height 8
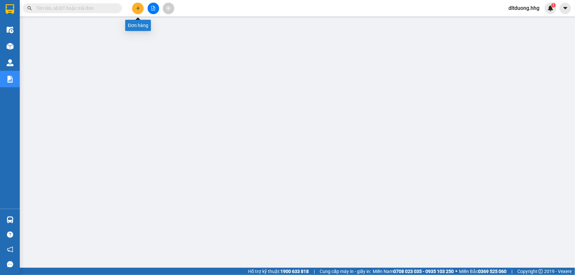
click at [137, 8] on icon "plus" at bounding box center [138, 8] width 4 height 0
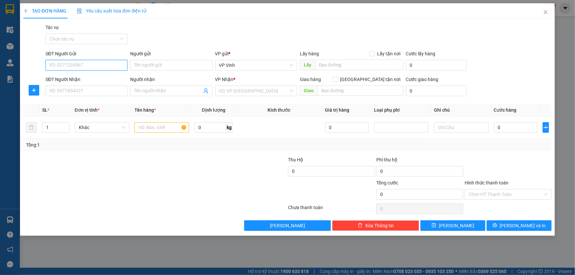
click at [107, 67] on input "SĐT Người Gửi" at bounding box center [86, 65] width 82 height 11
click at [107, 75] on div "0853210704" at bounding box center [86, 78] width 74 height 7
type input "0853210704"
click at [107, 93] on input "SĐT Người Nhận" at bounding box center [86, 91] width 82 height 11
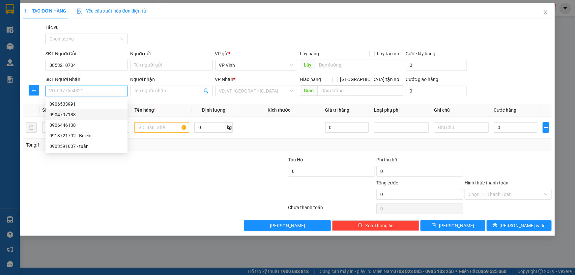
click at [63, 115] on div "0904797183" at bounding box center [86, 114] width 74 height 7
type input "0904797183"
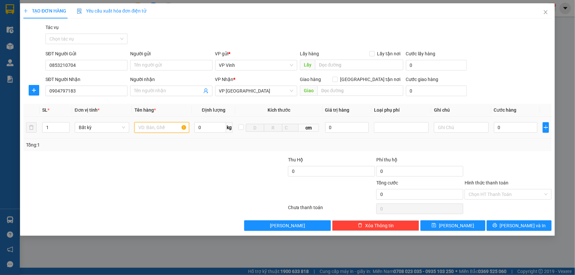
click at [137, 127] on input "text" at bounding box center [161, 127] width 55 height 11
type input "bọc đen"
click at [517, 124] on input "0" at bounding box center [516, 127] width 44 height 11
type input "5"
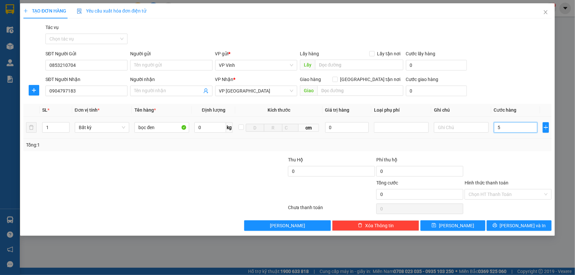
type input "5"
type input "50"
type input "500"
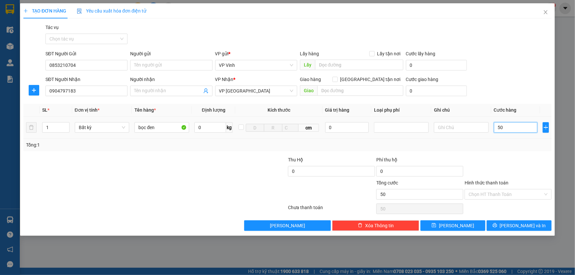
type input "500"
type input "5.000"
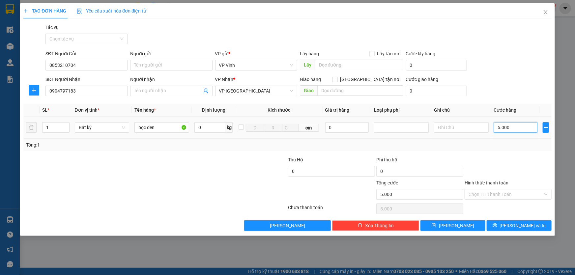
type input "50.000"
click at [536, 224] on button "[PERSON_NAME] và In" at bounding box center [519, 226] width 65 height 11
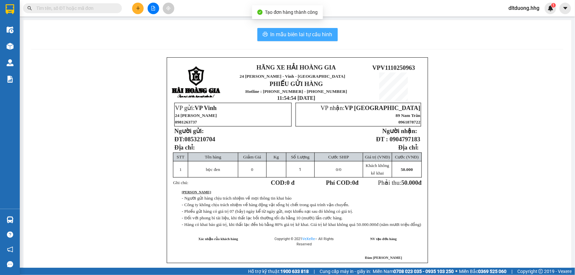
click at [263, 37] on icon "printer" at bounding box center [265, 34] width 5 height 5
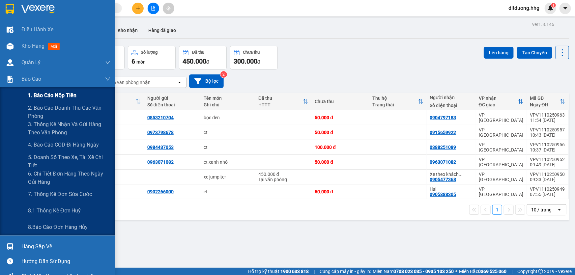
click at [55, 98] on span "1. Báo cáo nộp tiền" at bounding box center [52, 95] width 48 height 8
